Goal: Task Accomplishment & Management: Use online tool/utility

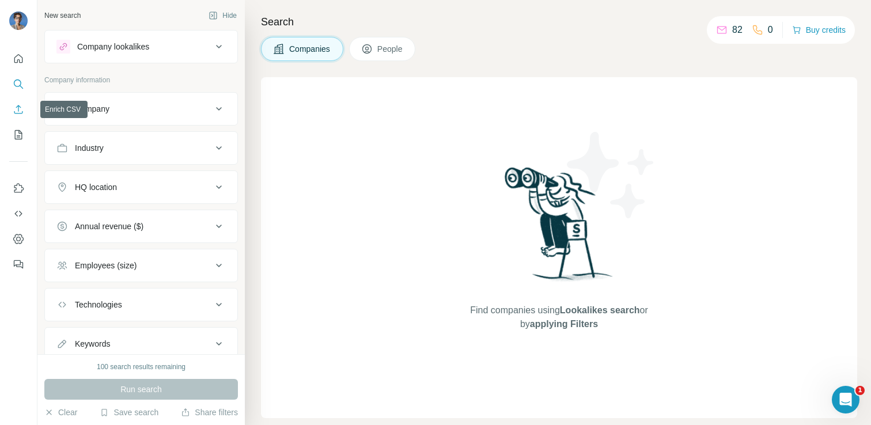
click at [17, 111] on icon "Enrich CSV" at bounding box center [19, 110] width 12 height 12
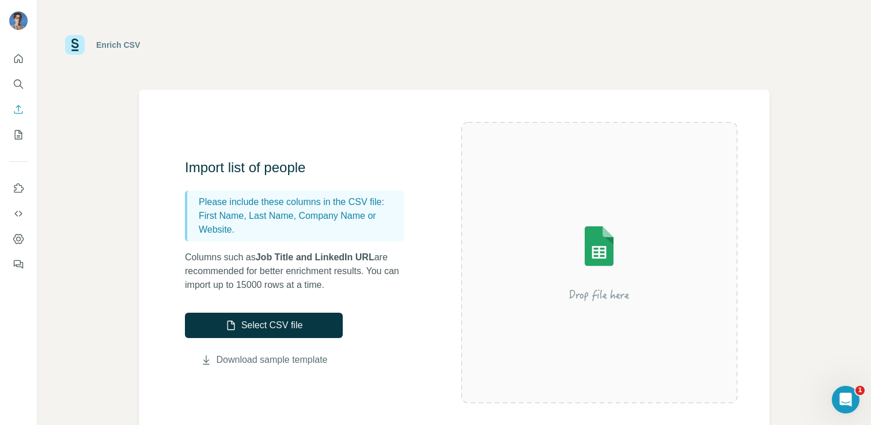
click at [278, 363] on link "Download sample template" at bounding box center [272, 360] width 111 height 14
click at [282, 322] on button "Select CSV file" at bounding box center [264, 325] width 158 height 25
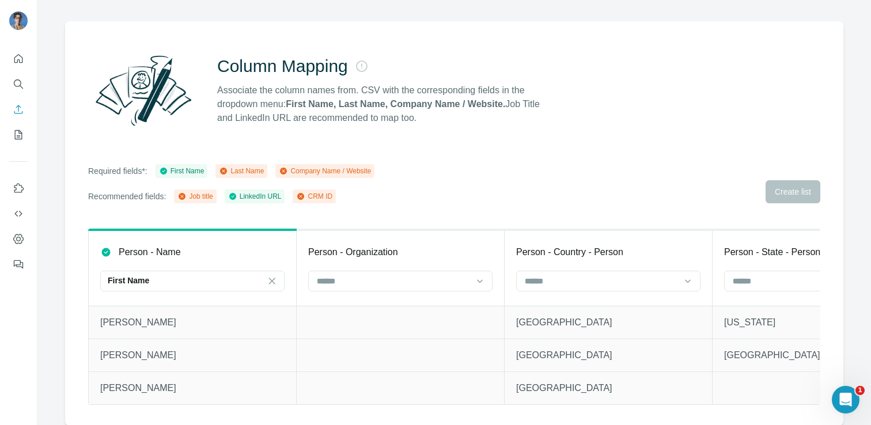
scroll to position [69, 0]
click at [384, 285] on input at bounding box center [393, 281] width 155 height 13
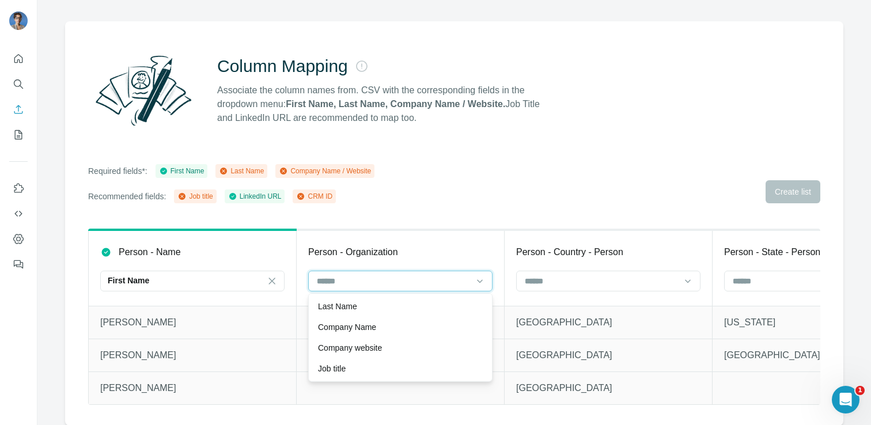
click at [384, 285] on input at bounding box center [393, 281] width 155 height 13
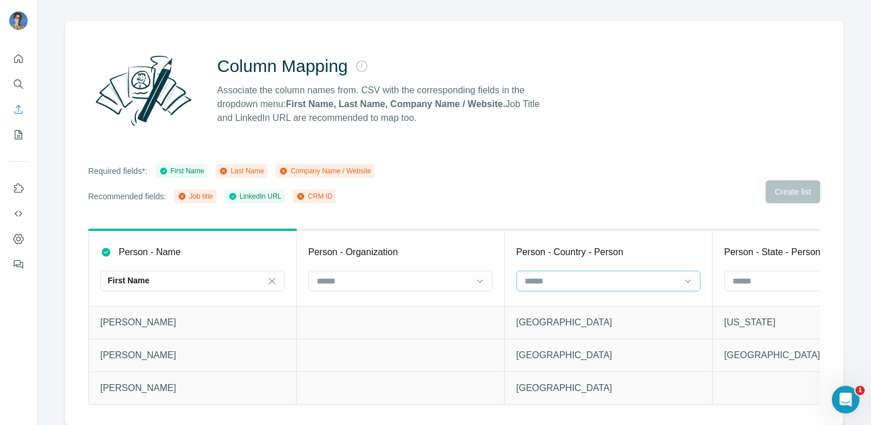
click at [564, 287] on input at bounding box center [600, 281] width 155 height 13
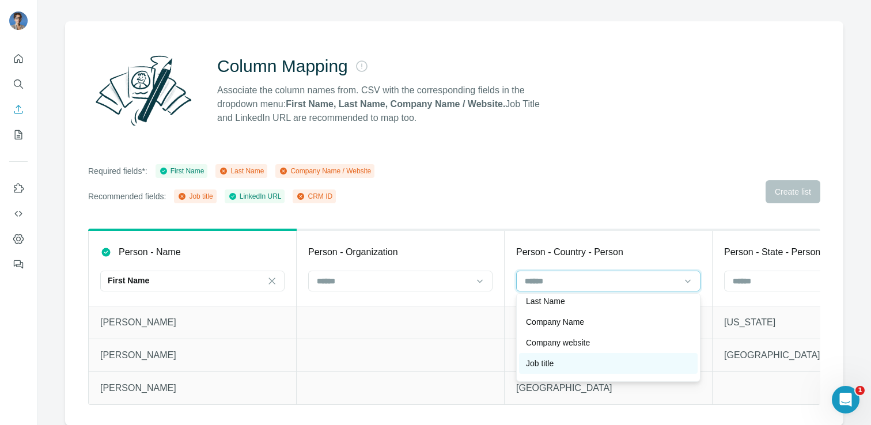
scroll to position [0, 0]
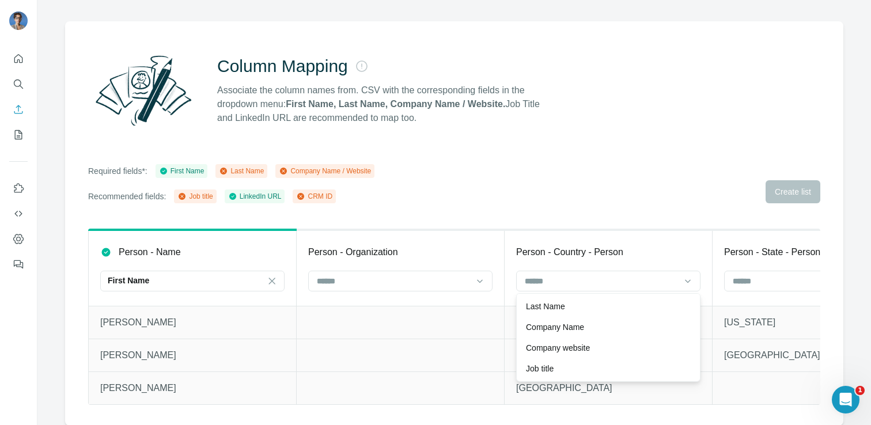
click at [664, 212] on div "Column Mapping Associate the column names from. CSV with the corresponding fiel…" at bounding box center [454, 223] width 778 height 404
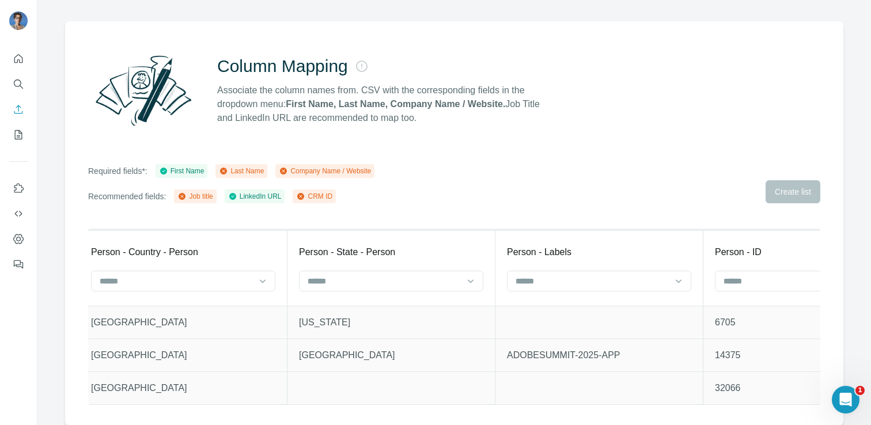
scroll to position [0, 449]
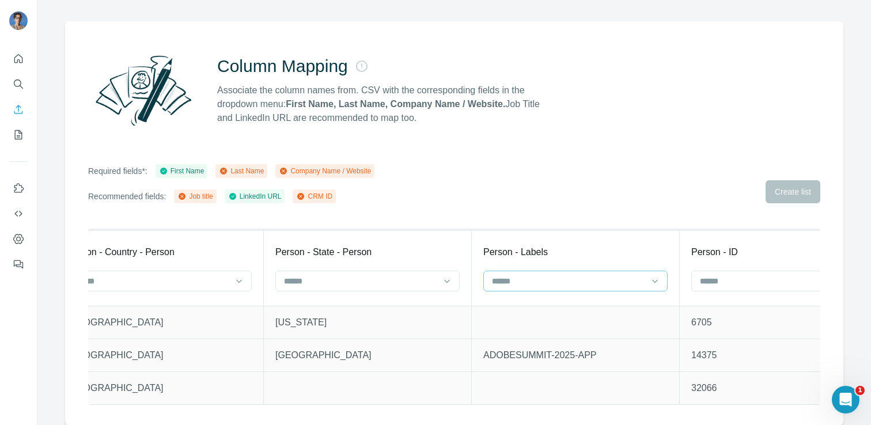
click at [579, 286] on input at bounding box center [568, 281] width 155 height 13
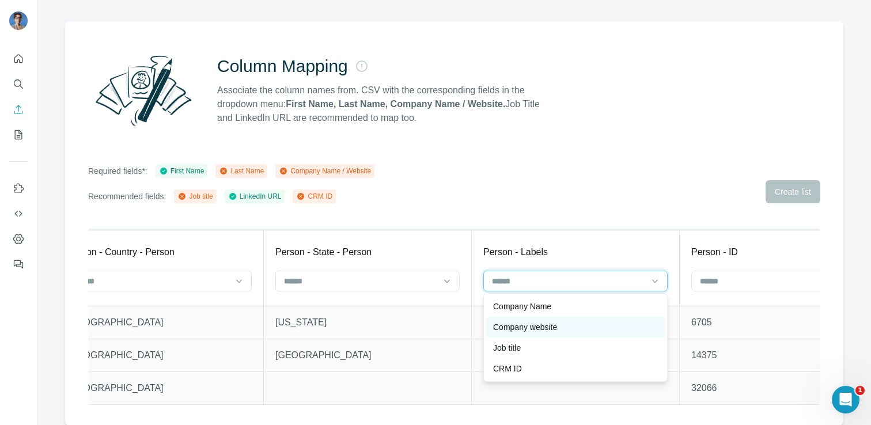
scroll to position [0, 0]
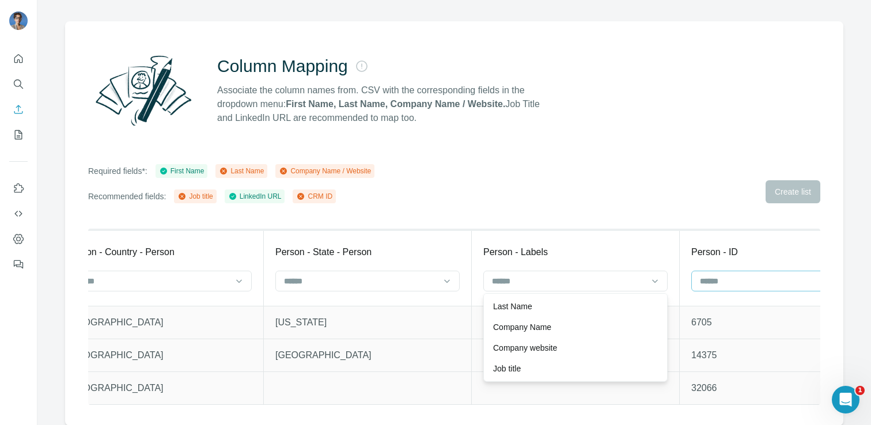
click at [748, 277] on input at bounding box center [775, 281] width 155 height 13
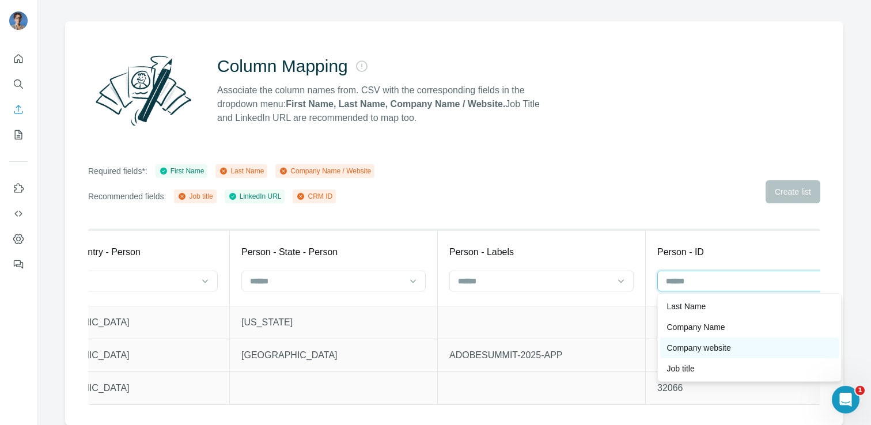
scroll to position [21, 0]
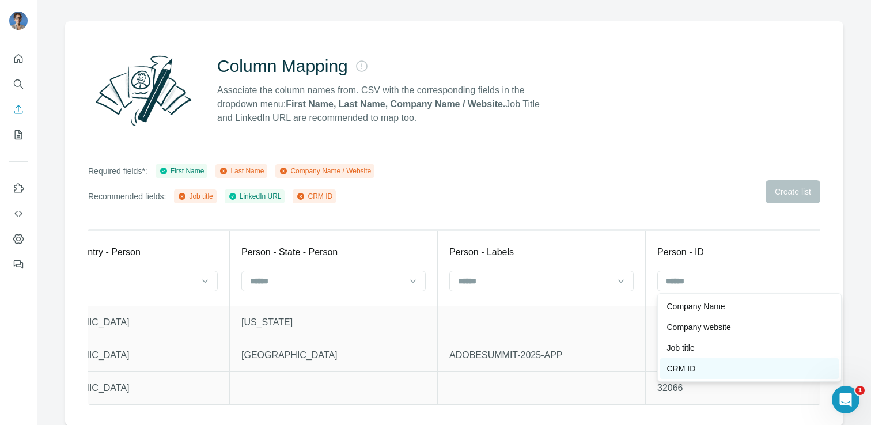
click at [709, 372] on div "CRM ID" at bounding box center [749, 369] width 165 height 12
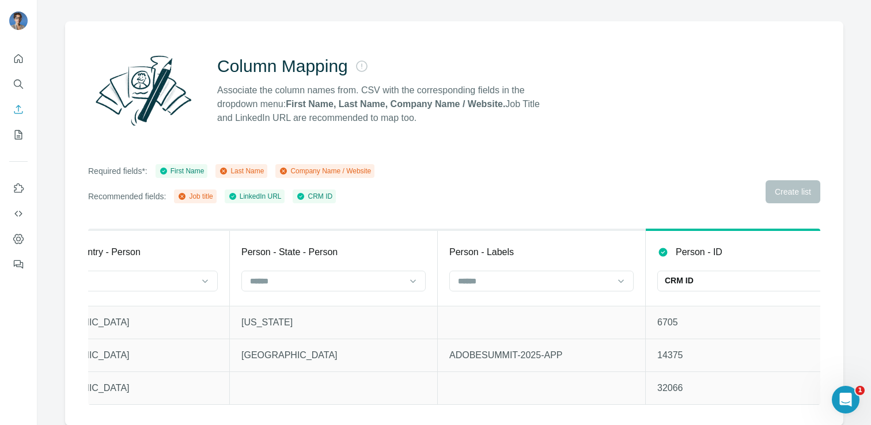
scroll to position [0, 0]
click at [721, 165] on div "Required fields*: First Name Last Name Company Name / Website Recommended field…" at bounding box center [454, 183] width 732 height 39
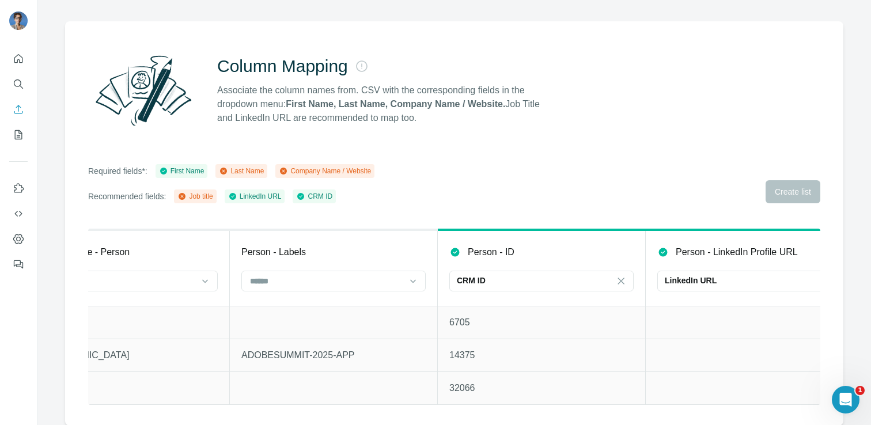
scroll to position [0, 932]
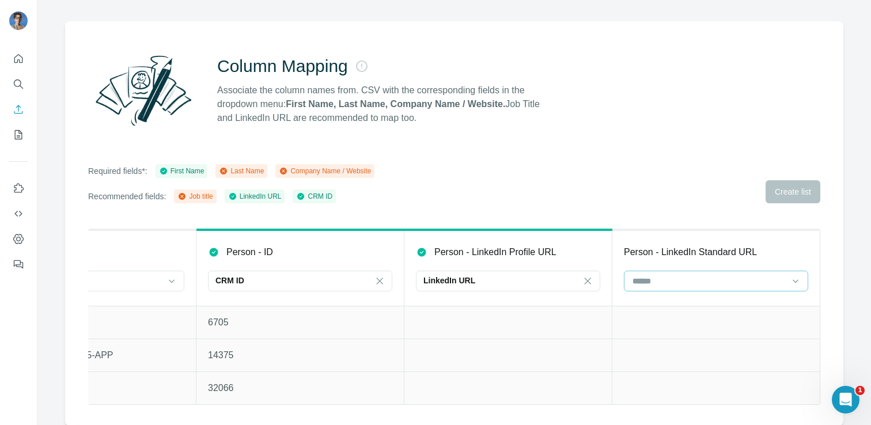
click at [687, 280] on input at bounding box center [708, 281] width 155 height 13
click at [572, 196] on div "Required fields*: First Name Last Name Company Name / Website Recommended field…" at bounding box center [454, 183] width 732 height 39
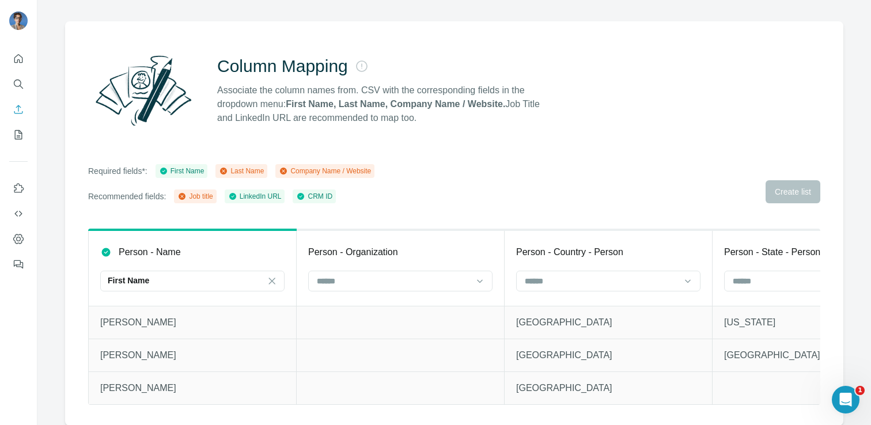
scroll to position [0, 0]
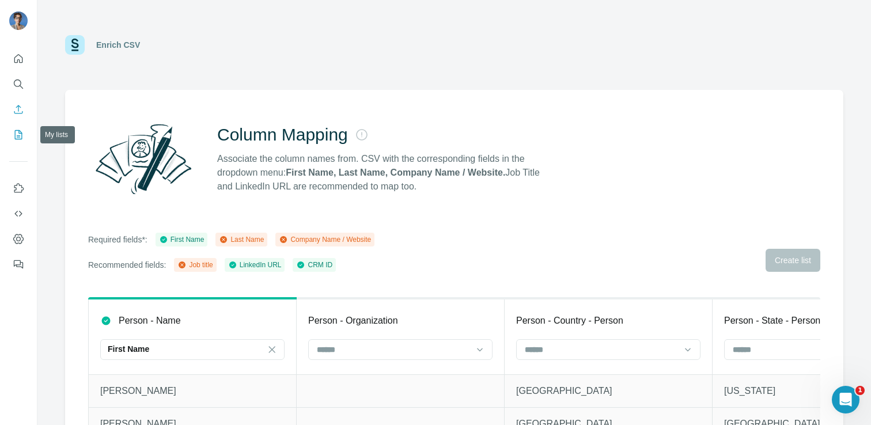
click at [18, 136] on icon "My lists" at bounding box center [19, 135] width 12 height 12
click at [21, 113] on icon "Enrich CSV" at bounding box center [18, 109] width 9 height 9
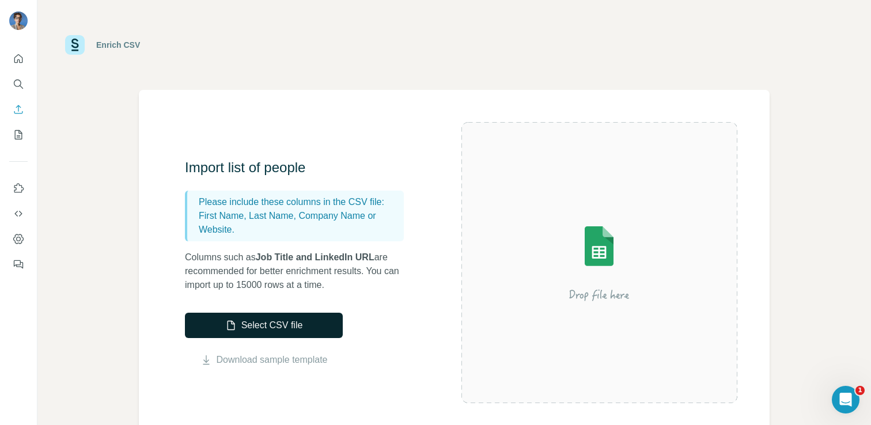
click at [275, 333] on button "Select CSV file" at bounding box center [264, 325] width 158 height 25
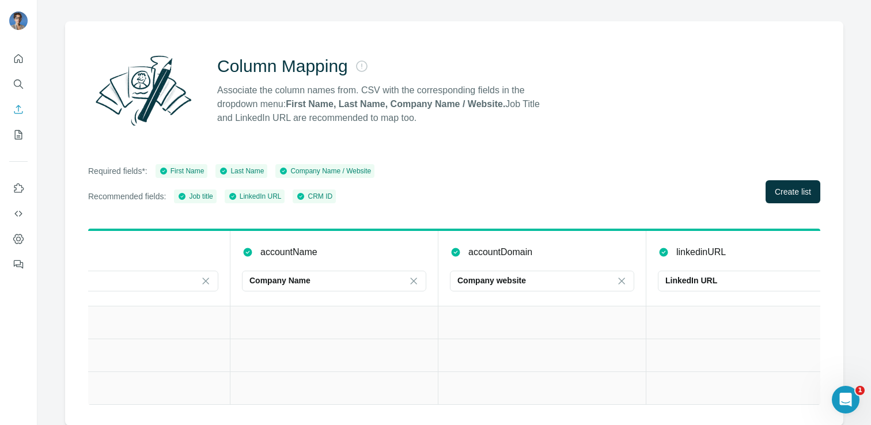
scroll to position [0, 724]
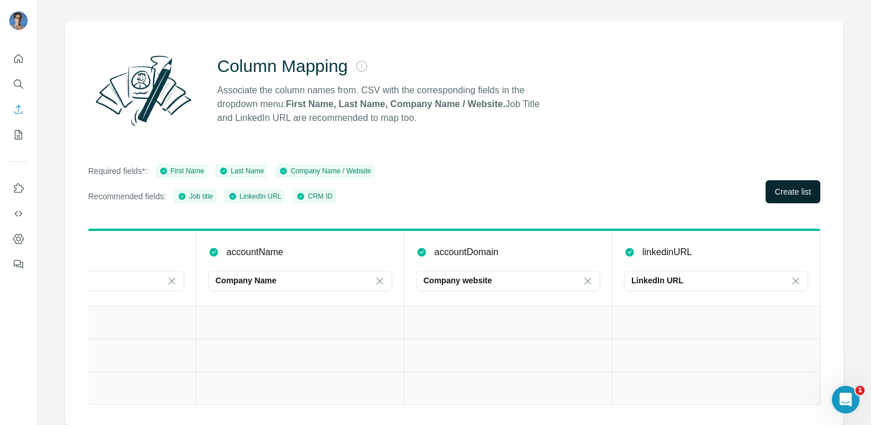
click at [798, 191] on span "Create list" at bounding box center [792, 192] width 36 height 12
click at [353, 279] on div "Company Name" at bounding box center [292, 281] width 155 height 12
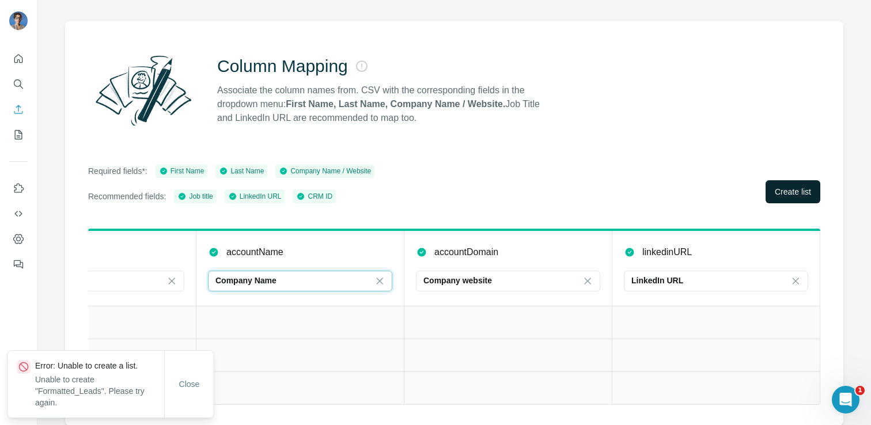
scroll to position [0, 0]
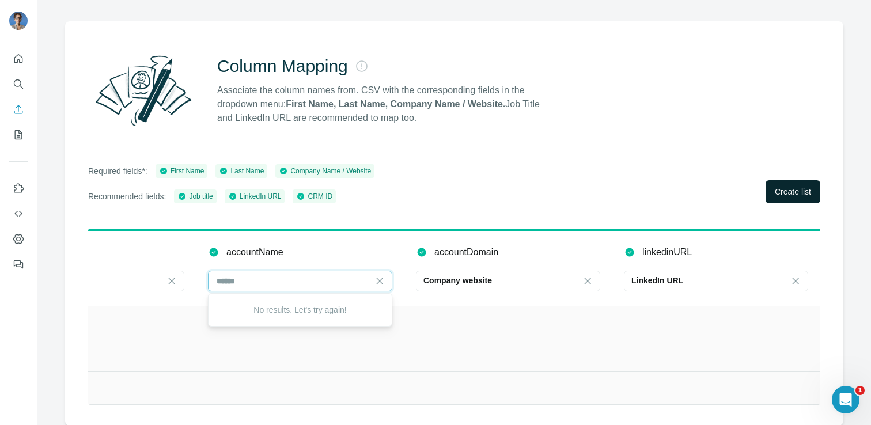
click at [353, 279] on input at bounding box center [292, 281] width 155 height 13
click at [381, 282] on icon at bounding box center [380, 281] width 6 height 6
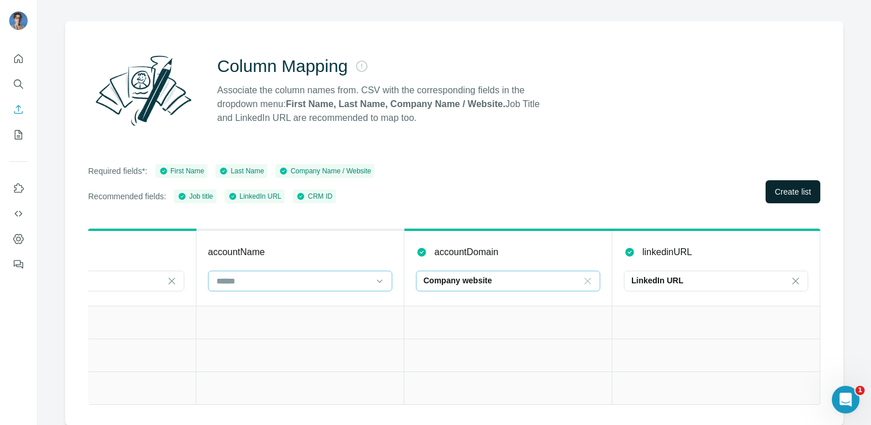
click at [588, 280] on icon at bounding box center [588, 281] width 12 height 12
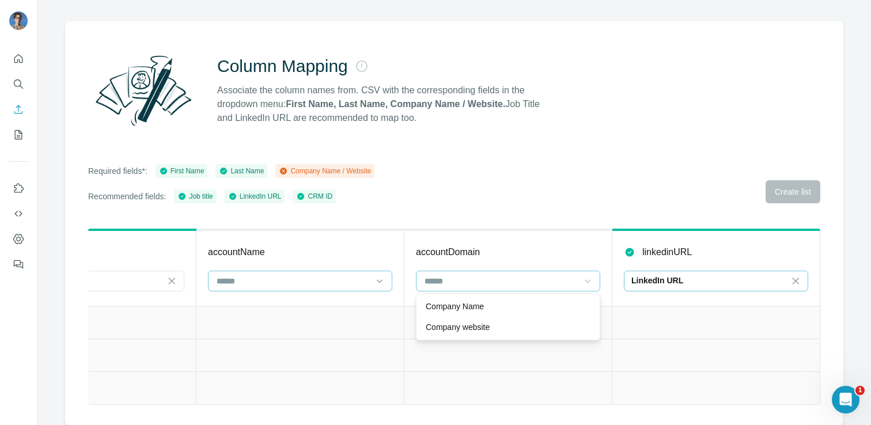
click at [802, 279] on input at bounding box center [807, 281] width 35 height 13
click at [798, 278] on icon at bounding box center [795, 281] width 6 height 6
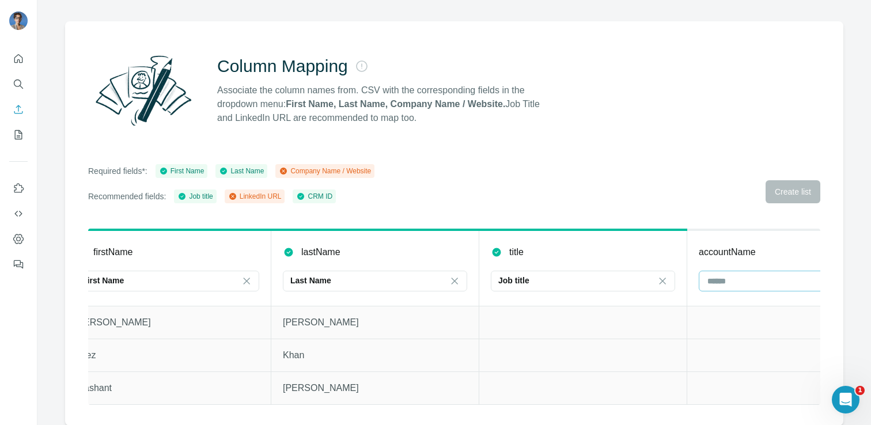
scroll to position [0, 198]
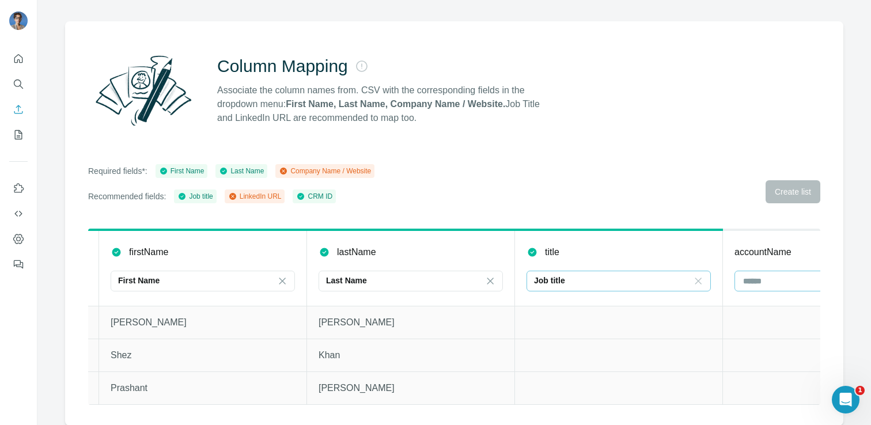
click at [698, 283] on icon at bounding box center [698, 281] width 12 height 12
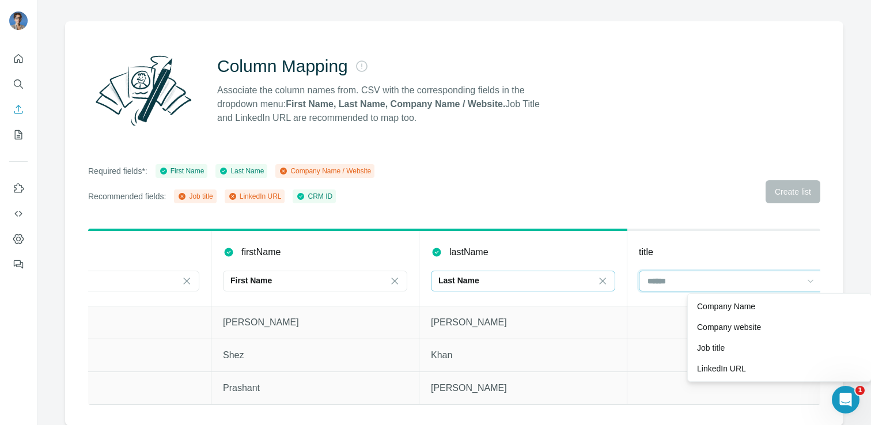
scroll to position [0, 0]
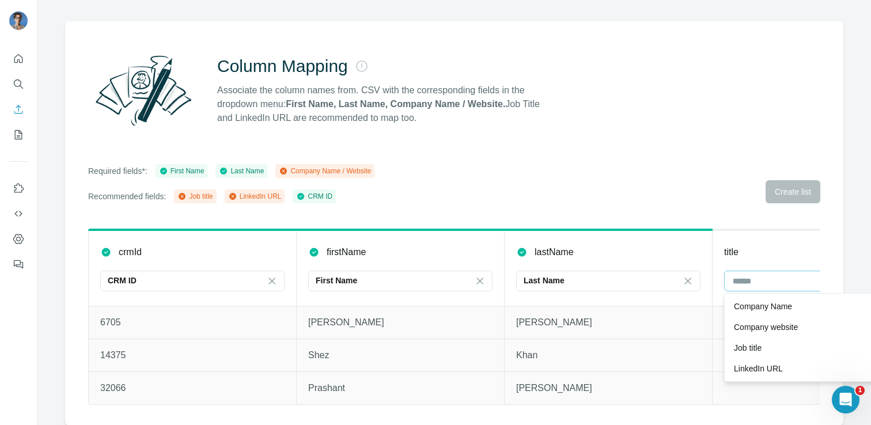
click at [673, 149] on div "Column Mapping Associate the column names from. CSV with the corresponding fiel…" at bounding box center [454, 223] width 778 height 404
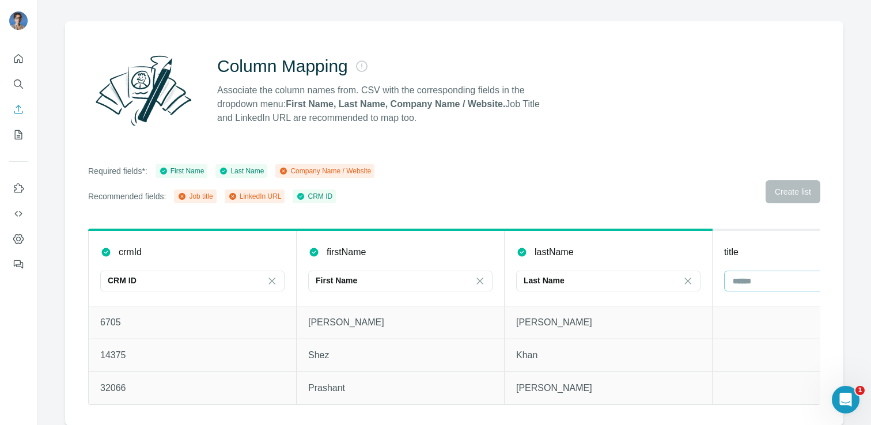
click at [793, 192] on div "Required fields*: First Name Last Name Company Name / Website Recommended field…" at bounding box center [454, 183] width 732 height 39
